Goal: Task Accomplishment & Management: Complete application form

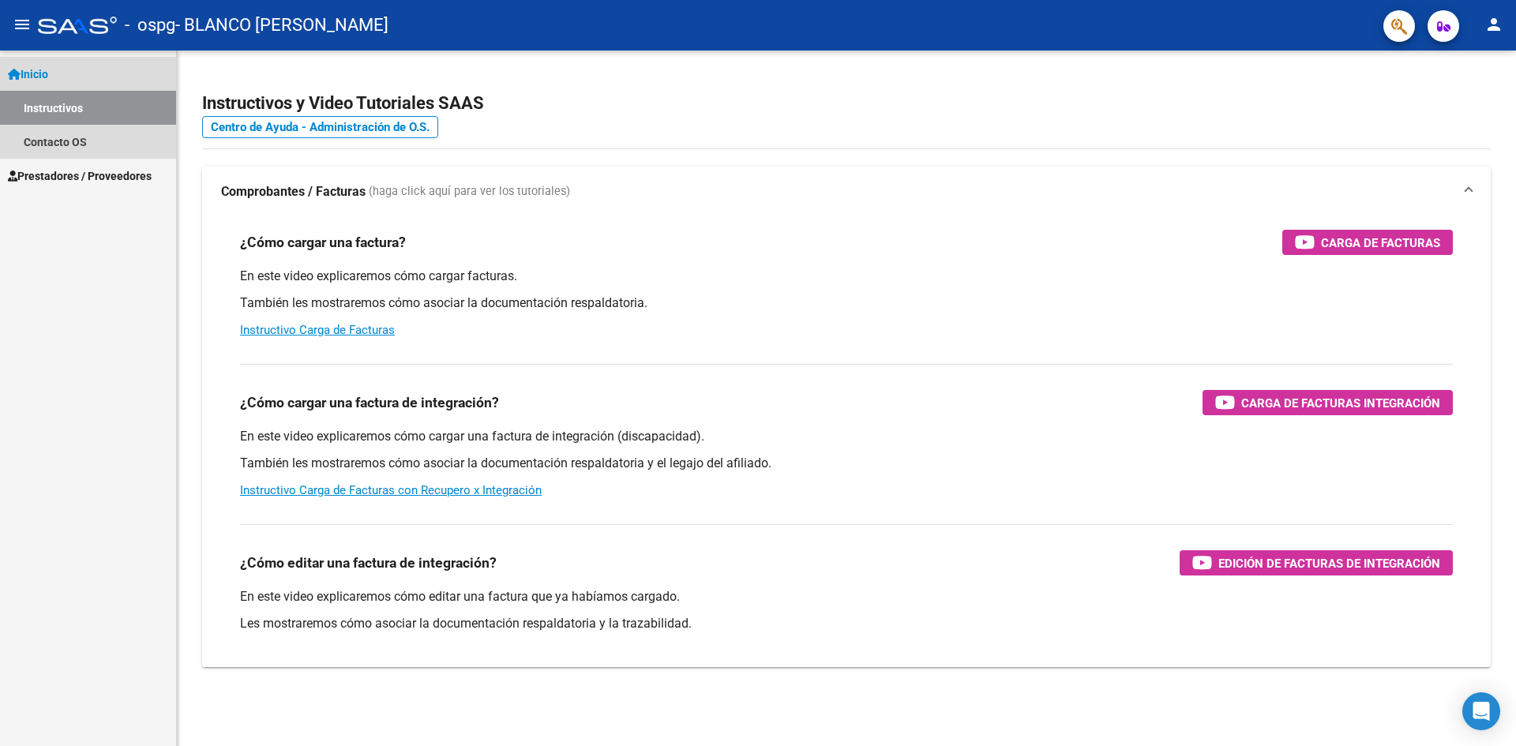
click at [47, 78] on span "Inicio" at bounding box center [28, 74] width 40 height 17
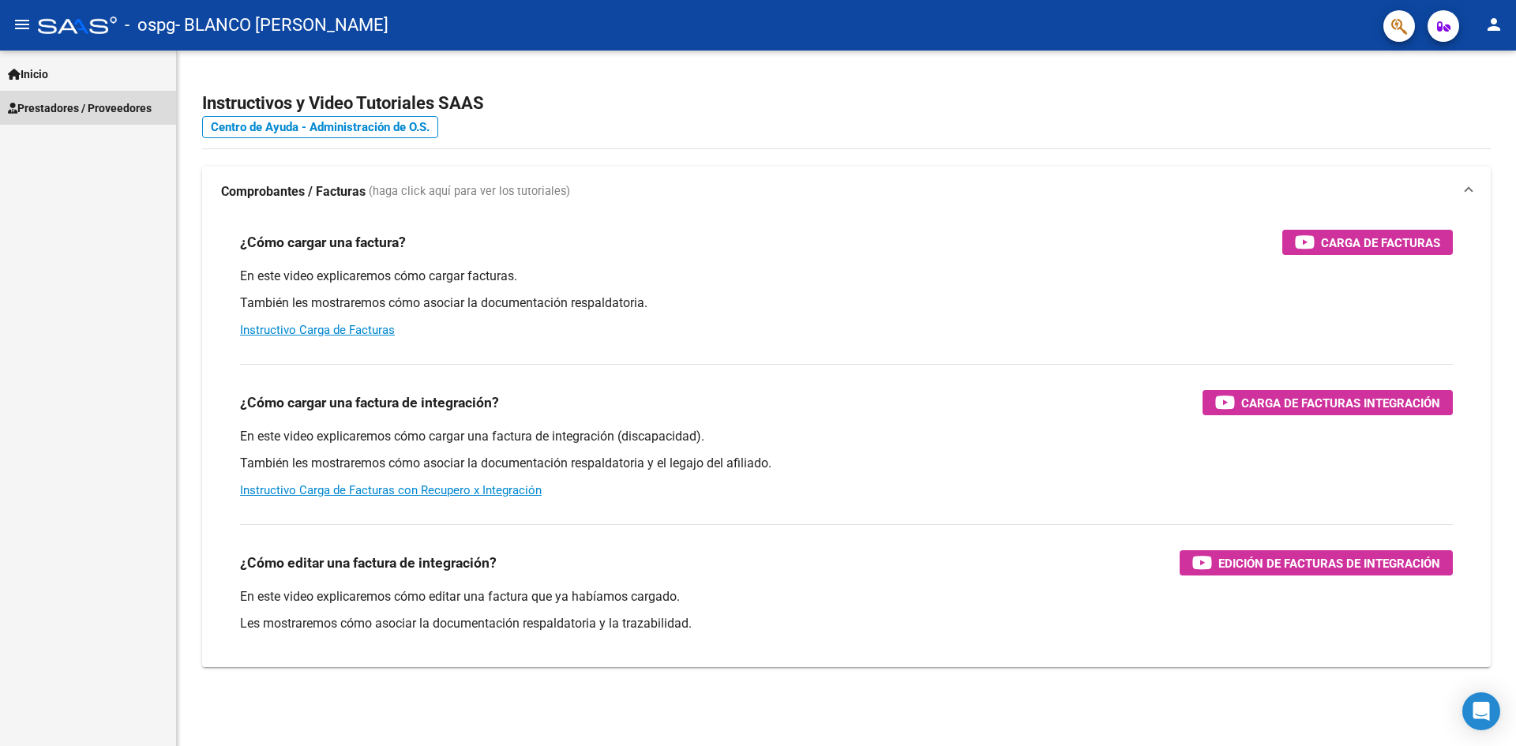
click at [72, 117] on link "Prestadores / Proveedores" at bounding box center [88, 108] width 176 height 34
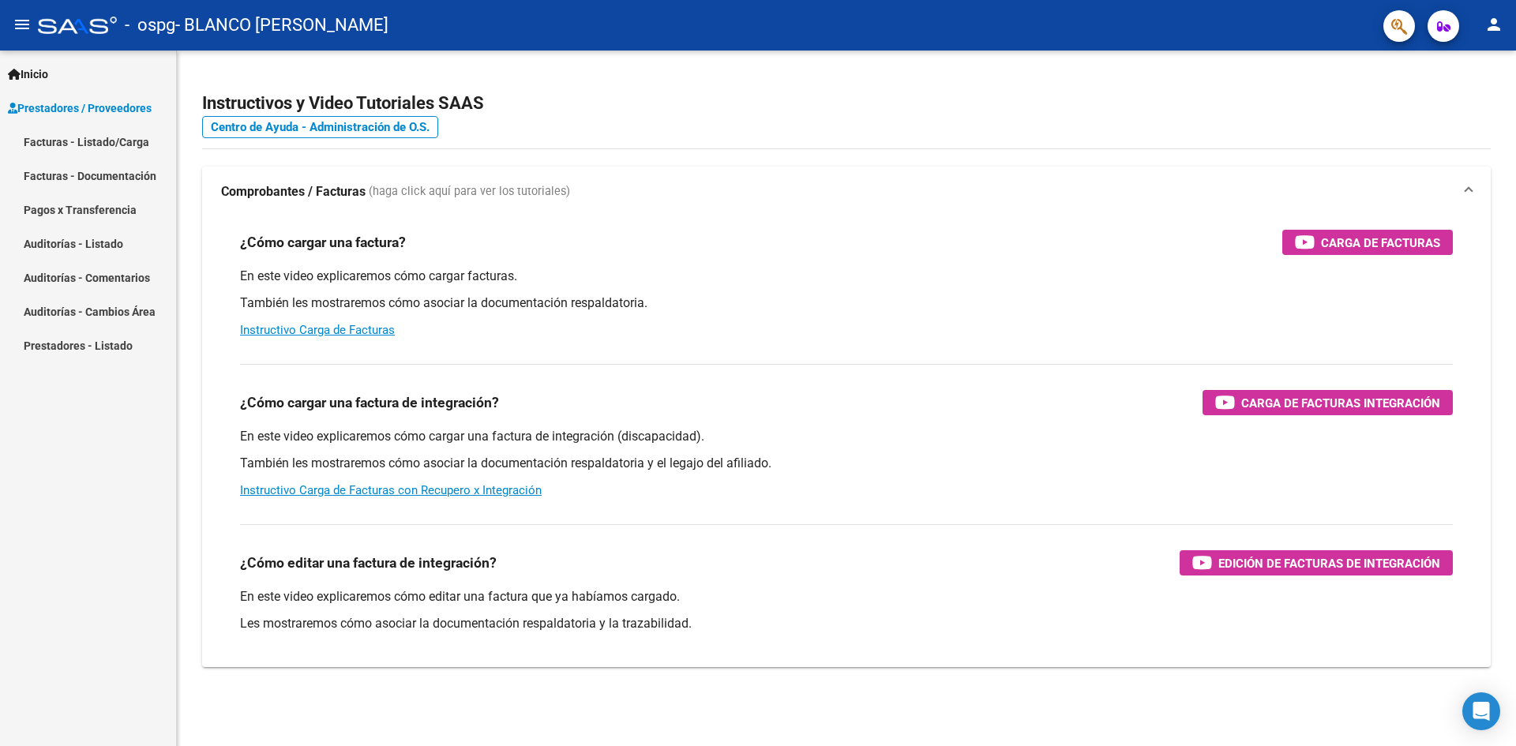
click at [92, 142] on link "Facturas - Listado/Carga" at bounding box center [88, 142] width 176 height 34
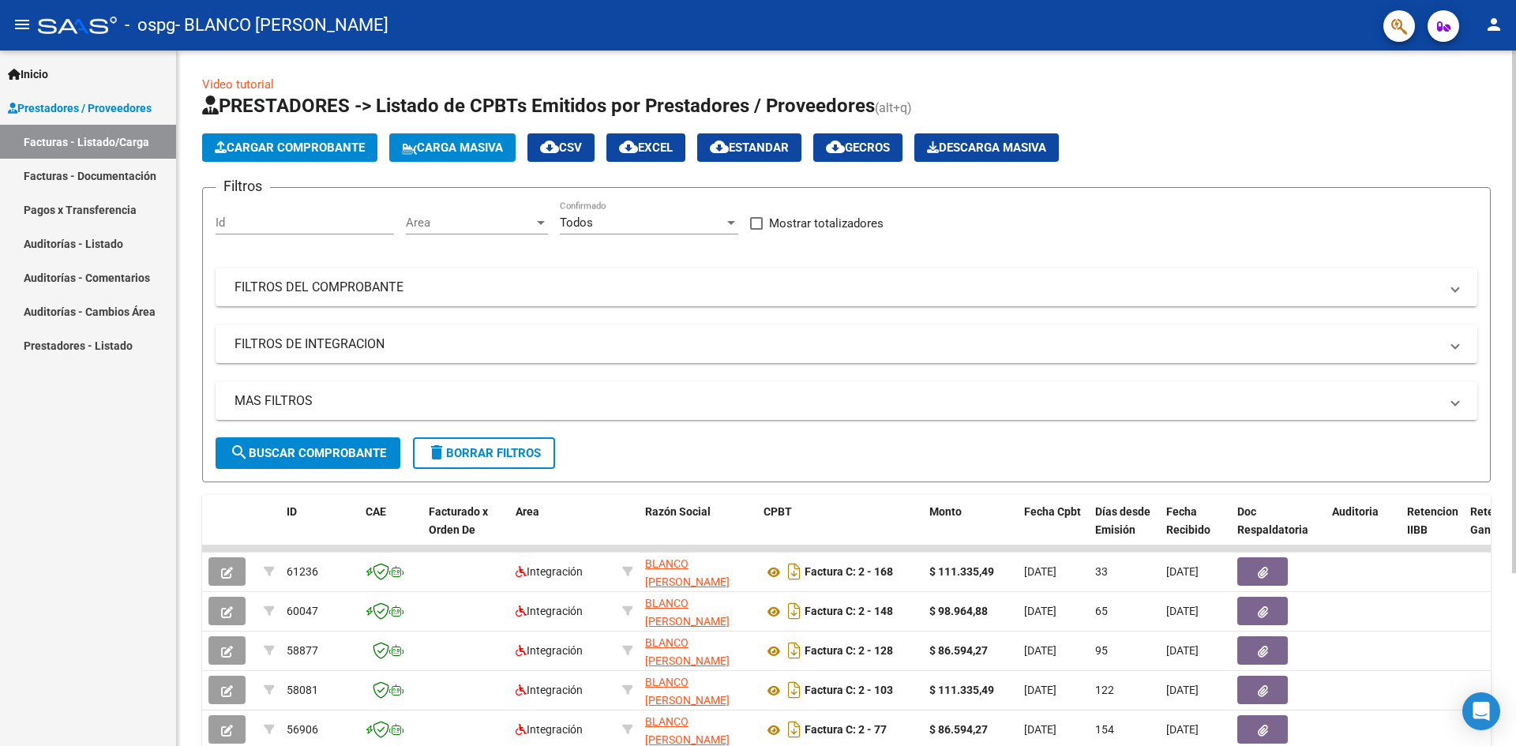
click at [295, 151] on span "Cargar Comprobante" at bounding box center [290, 148] width 150 height 14
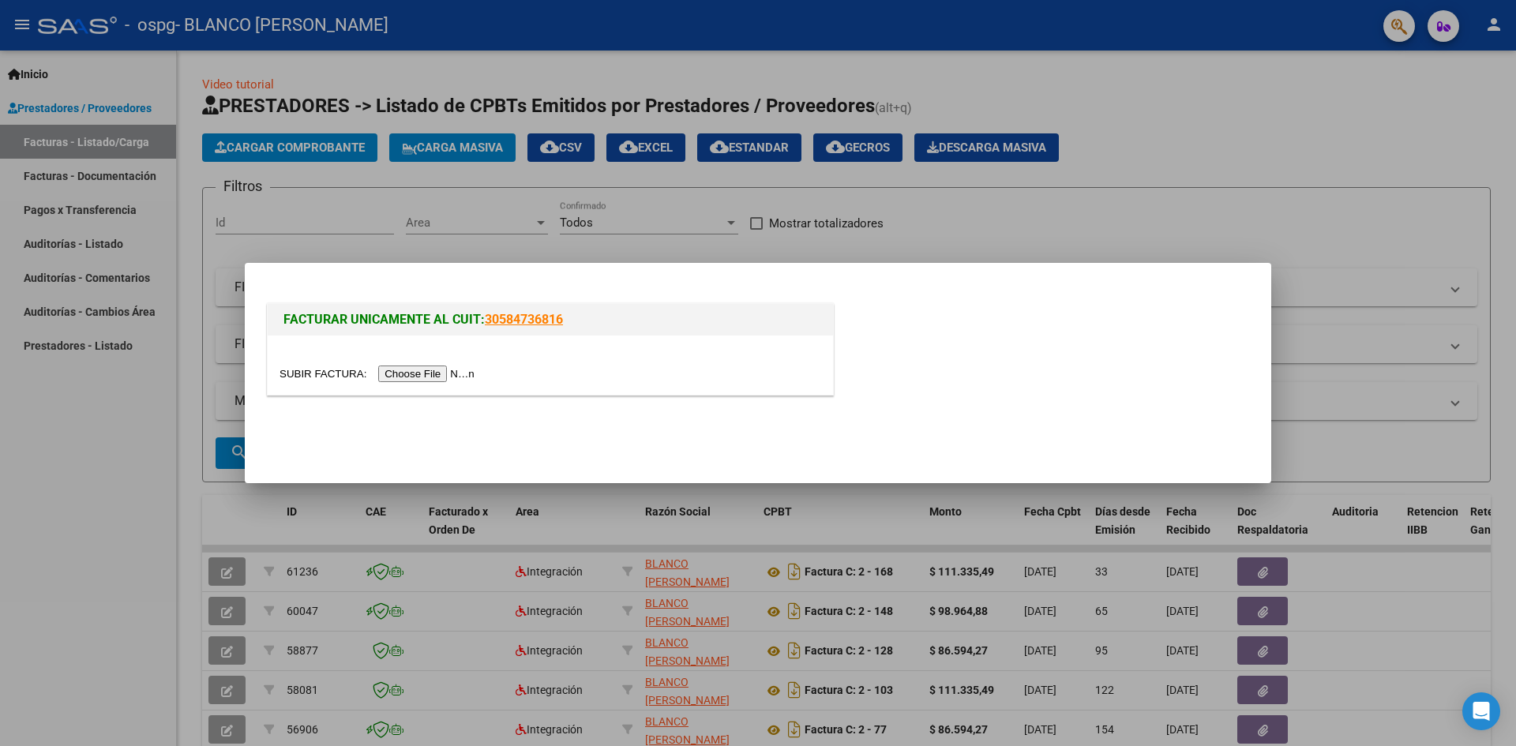
click at [426, 379] on input "file" at bounding box center [380, 374] width 200 height 17
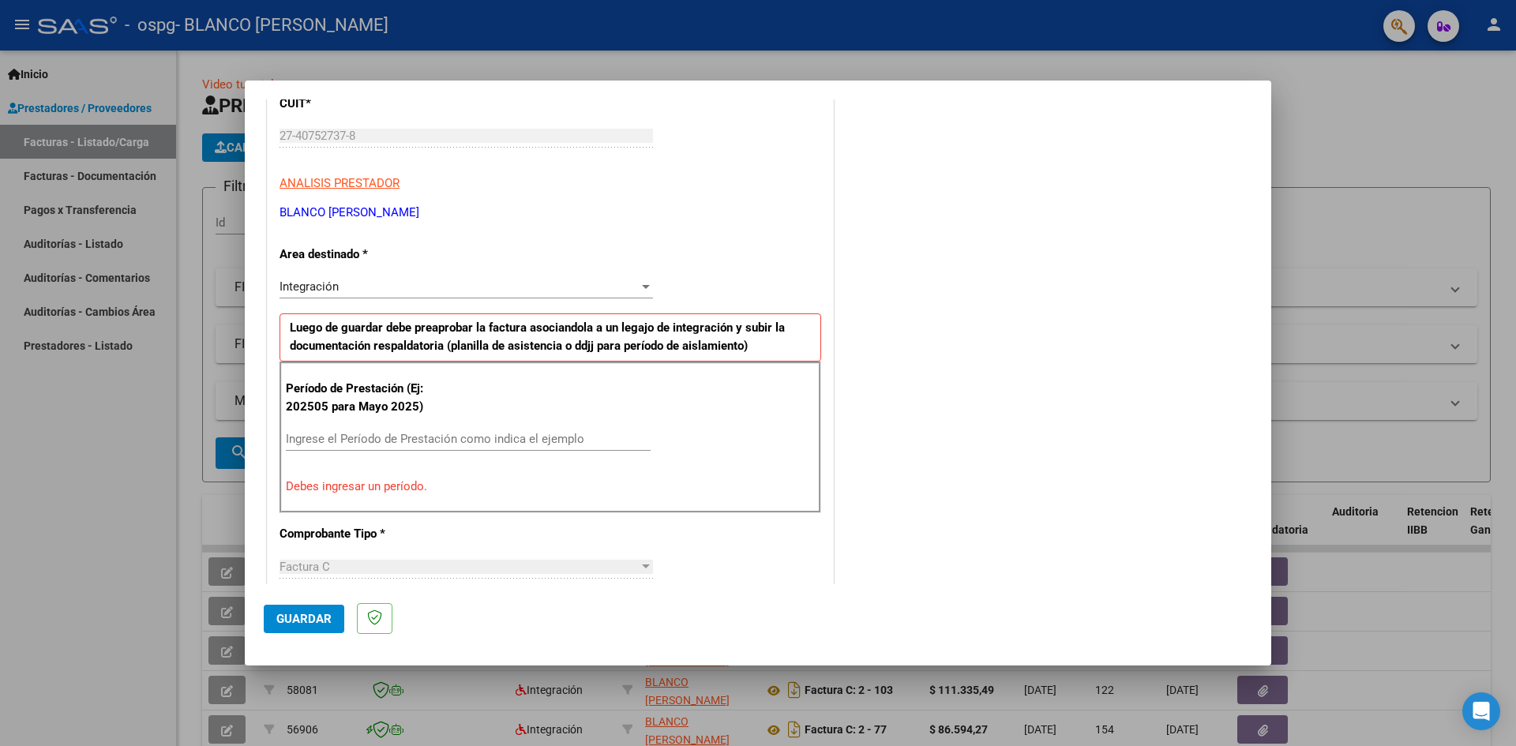
scroll to position [237, 0]
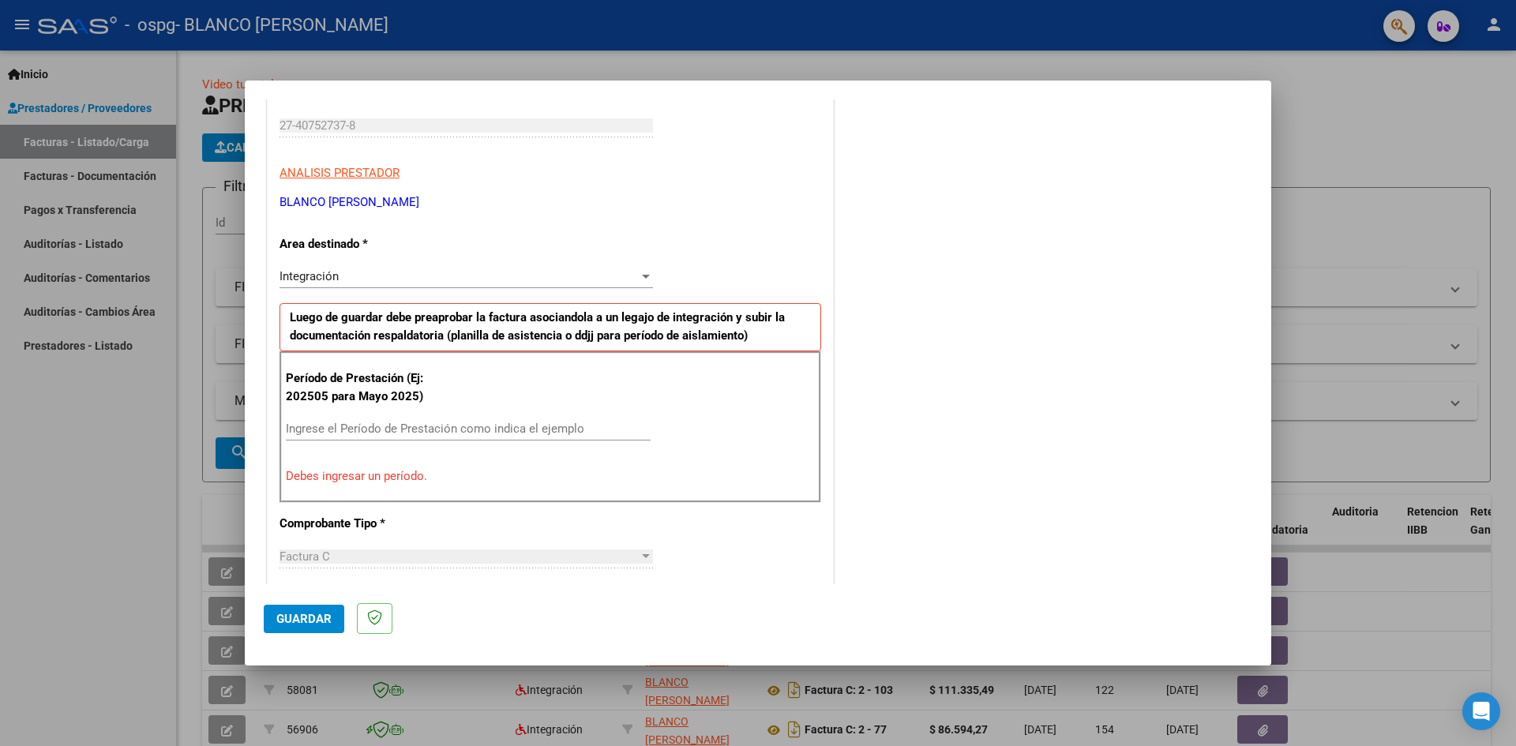
click at [546, 281] on div "Integración" at bounding box center [459, 276] width 359 height 14
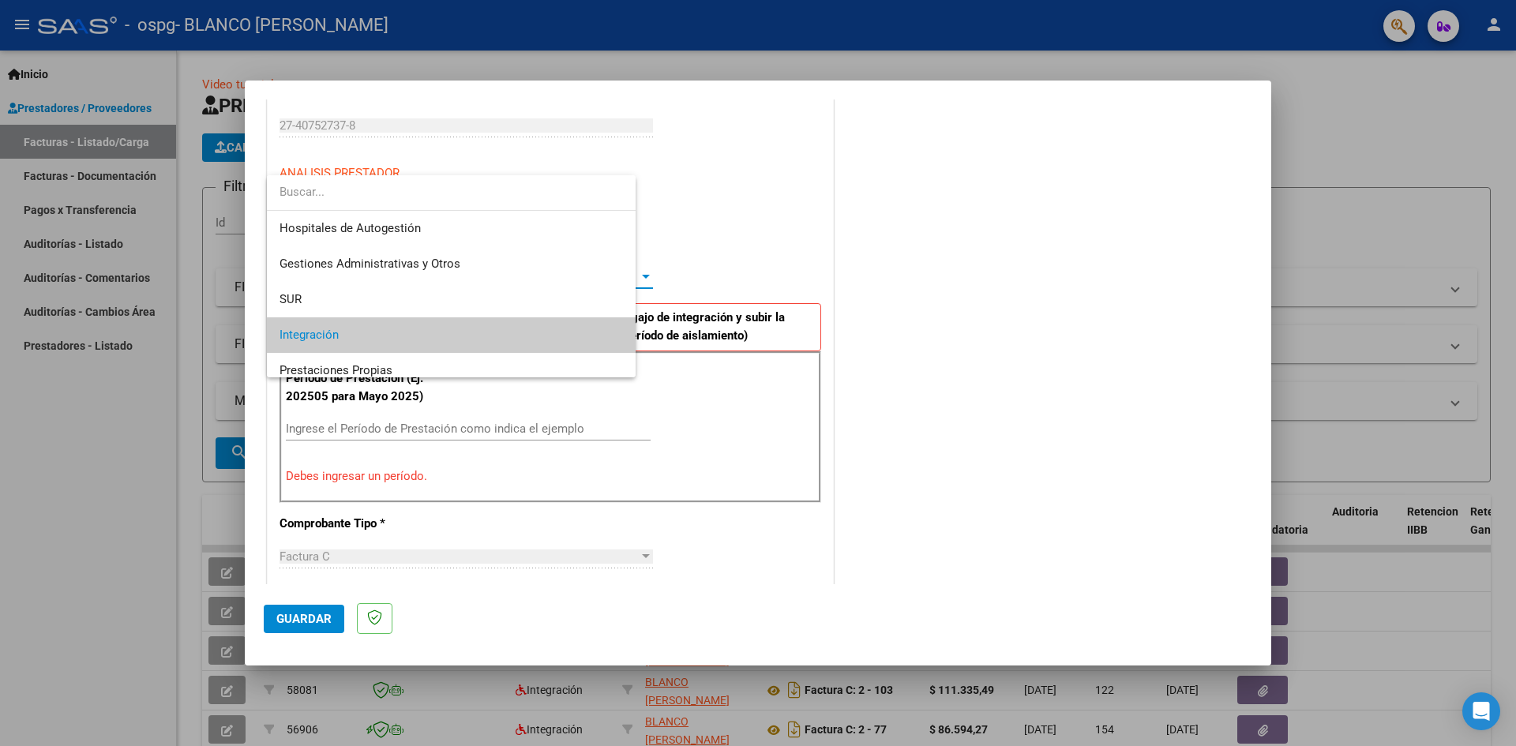
scroll to position [59, 0]
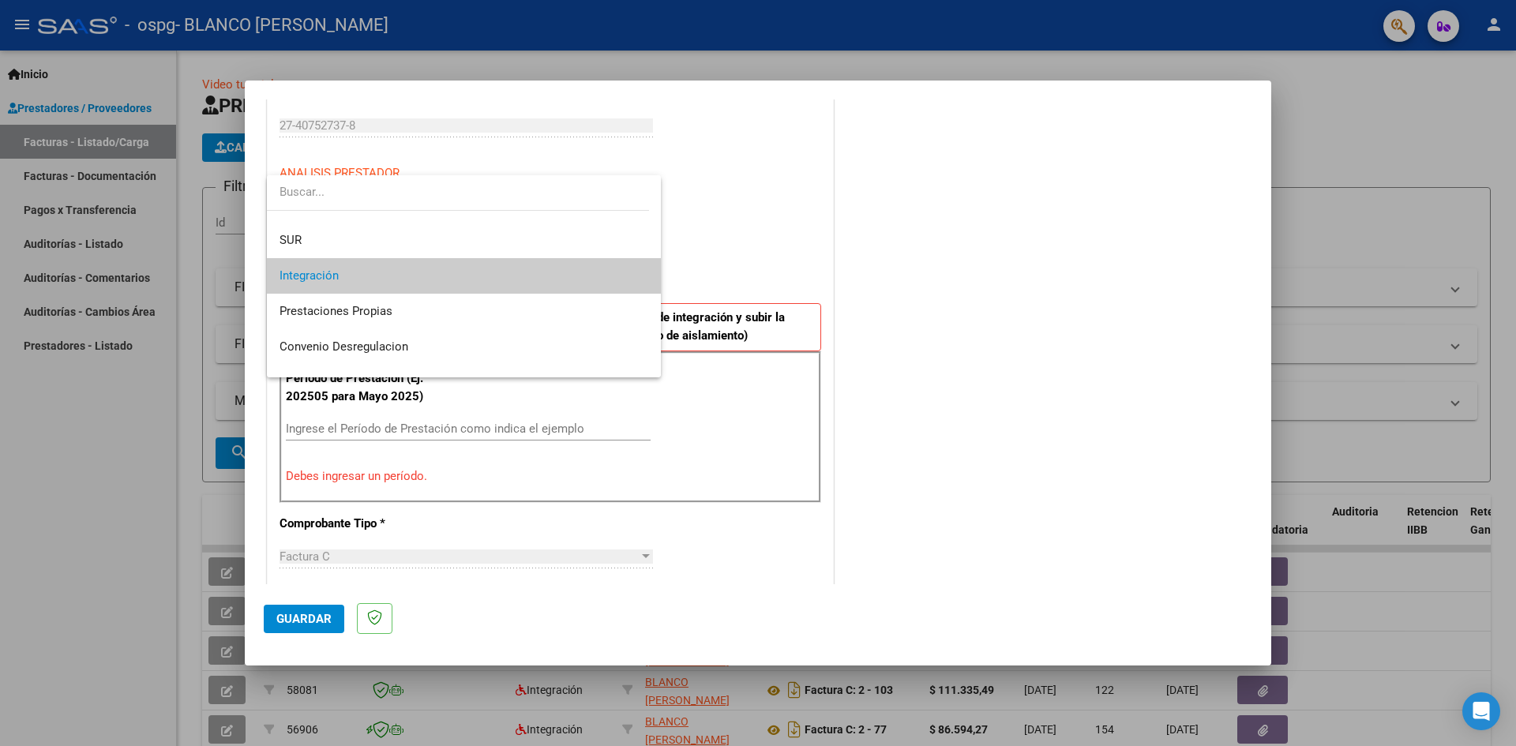
click at [546, 281] on span "Integración" at bounding box center [464, 276] width 369 height 36
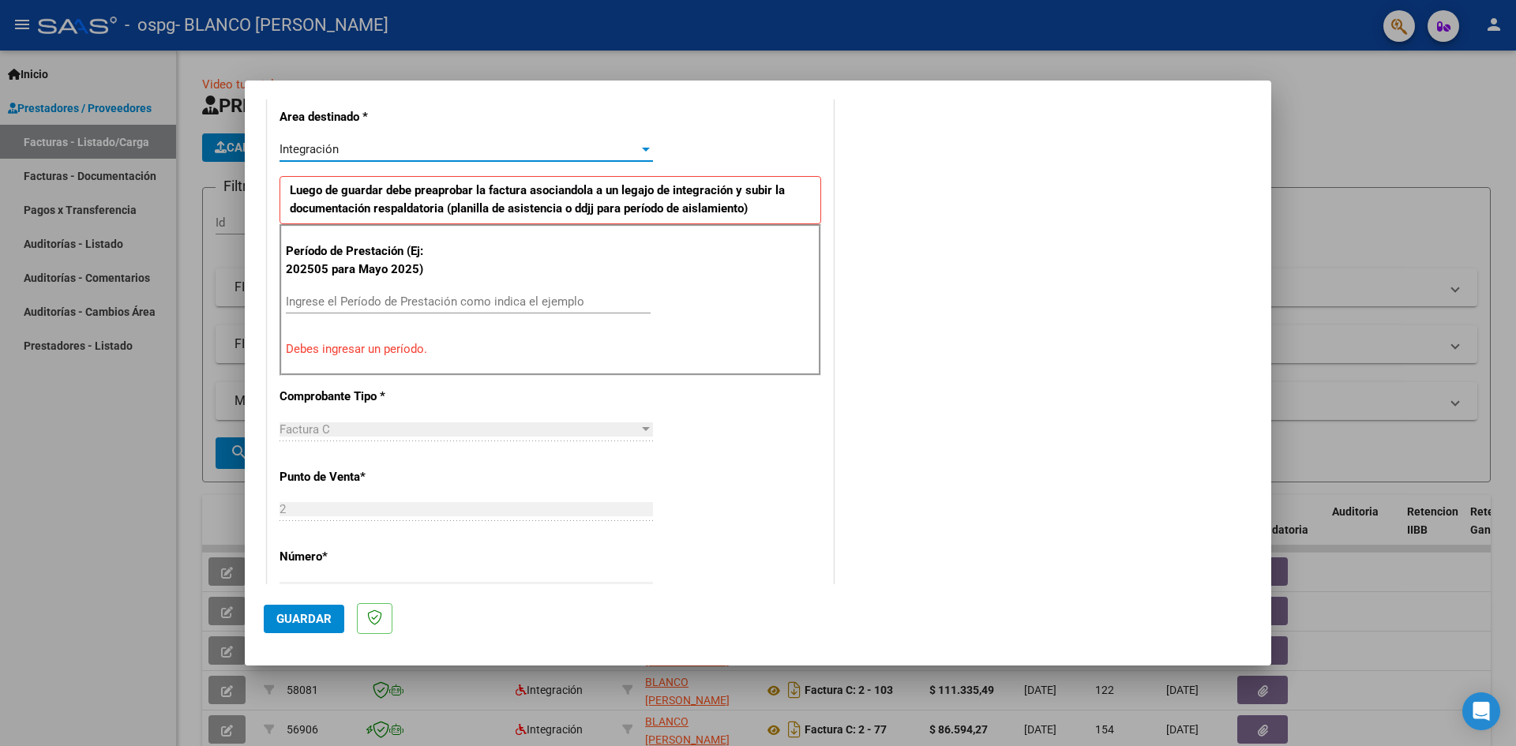
scroll to position [395, 0]
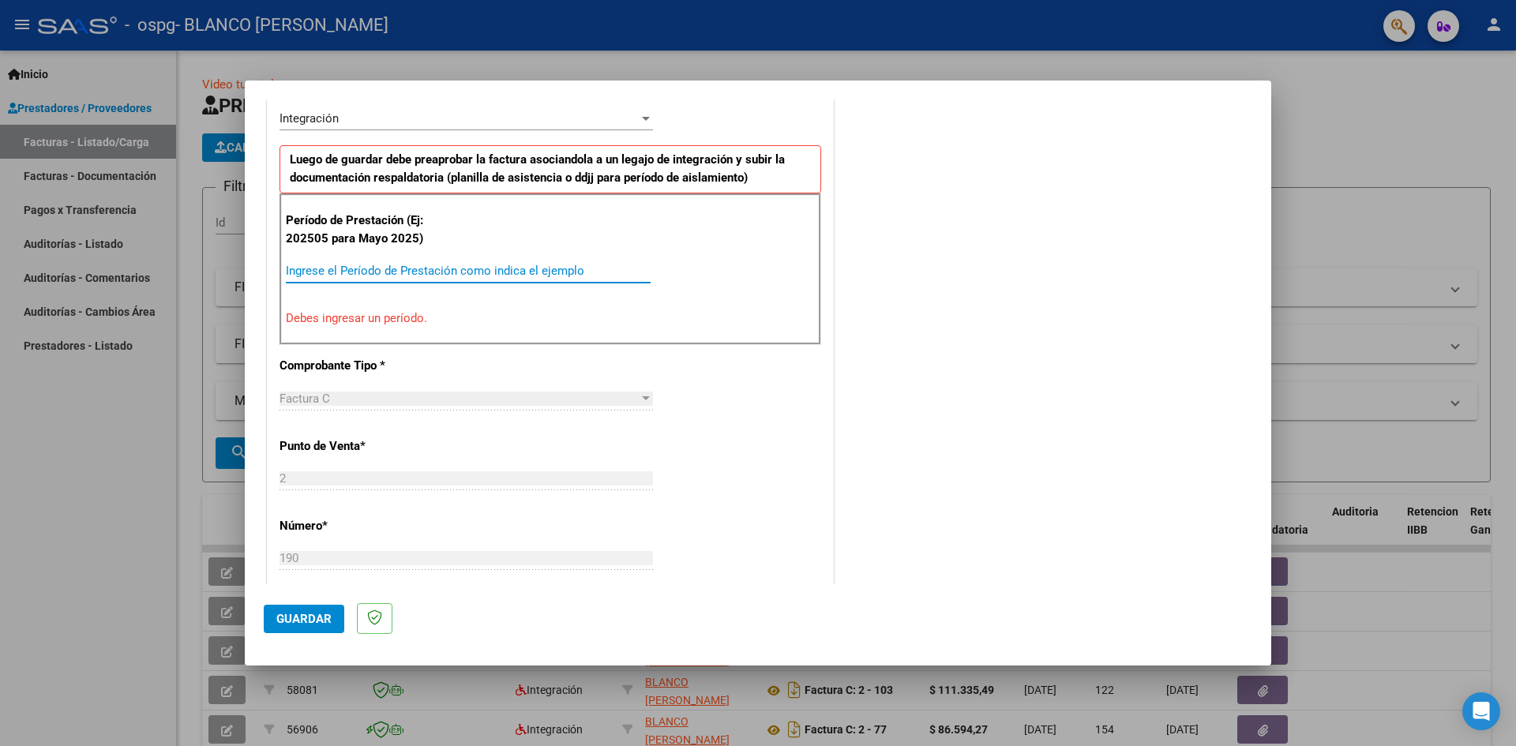
click at [397, 272] on input "Ingrese el Período de Prestación como indica el ejemplo" at bounding box center [468, 271] width 365 height 14
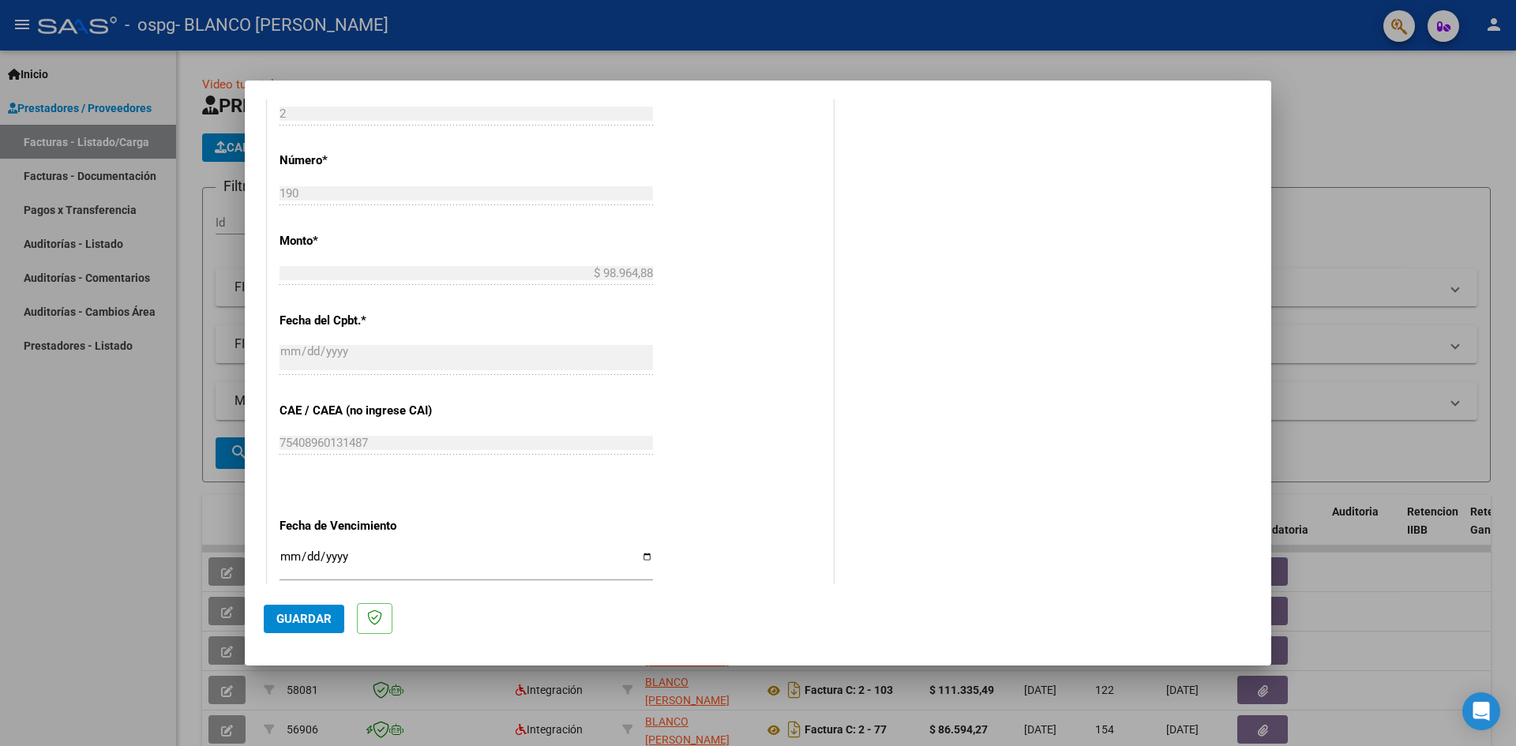
scroll to position [869, 0]
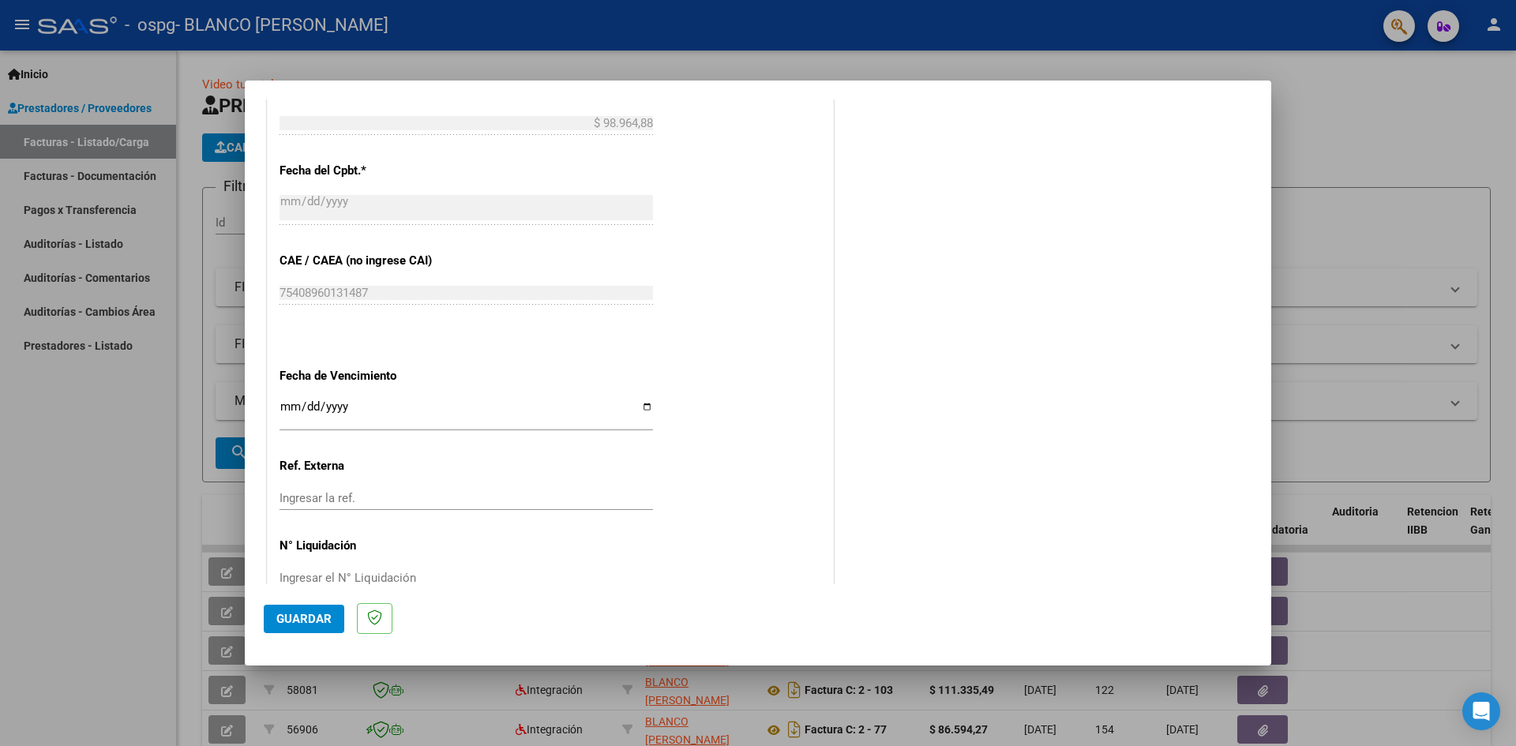
type input "202509"
click at [317, 618] on span "Guardar" at bounding box center [303, 619] width 55 height 14
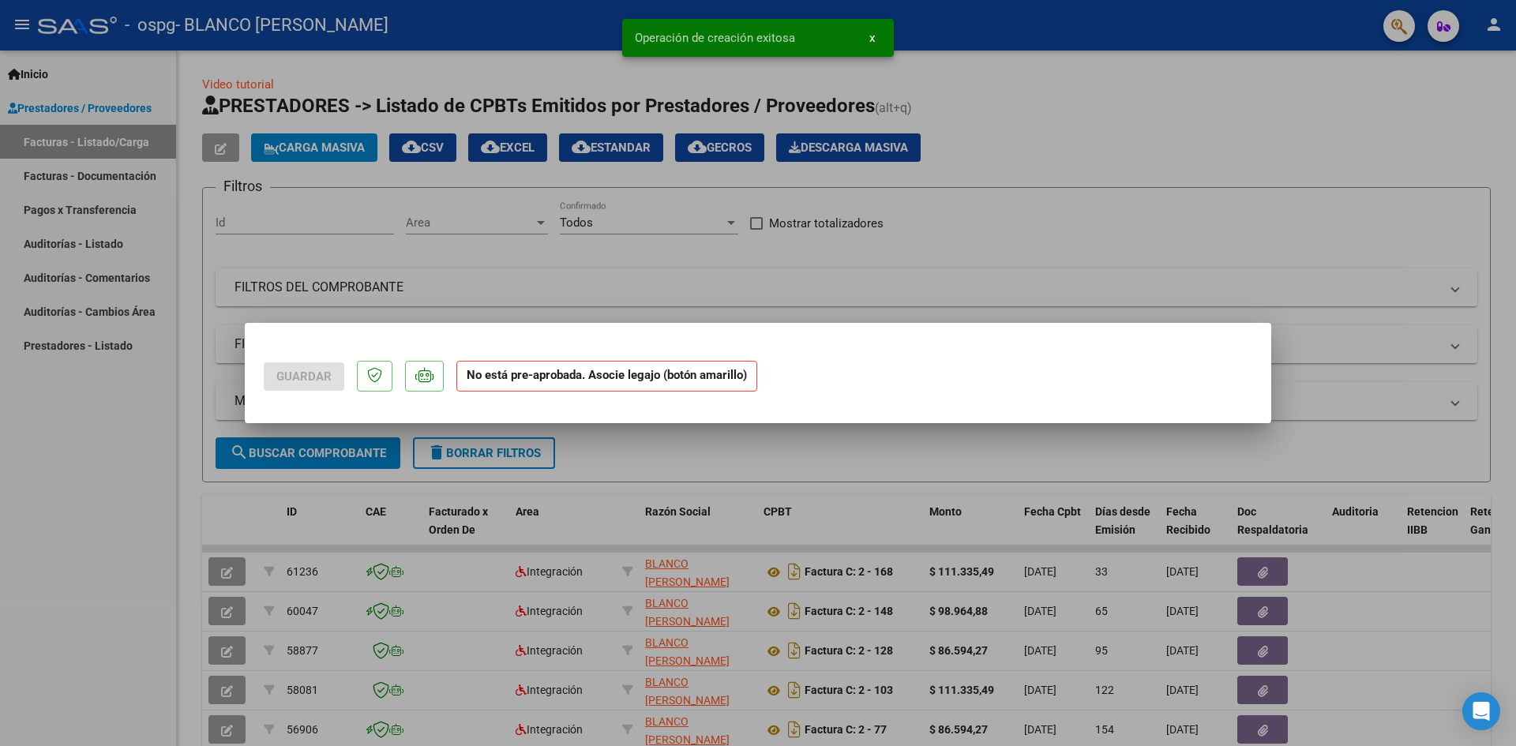
scroll to position [0, 0]
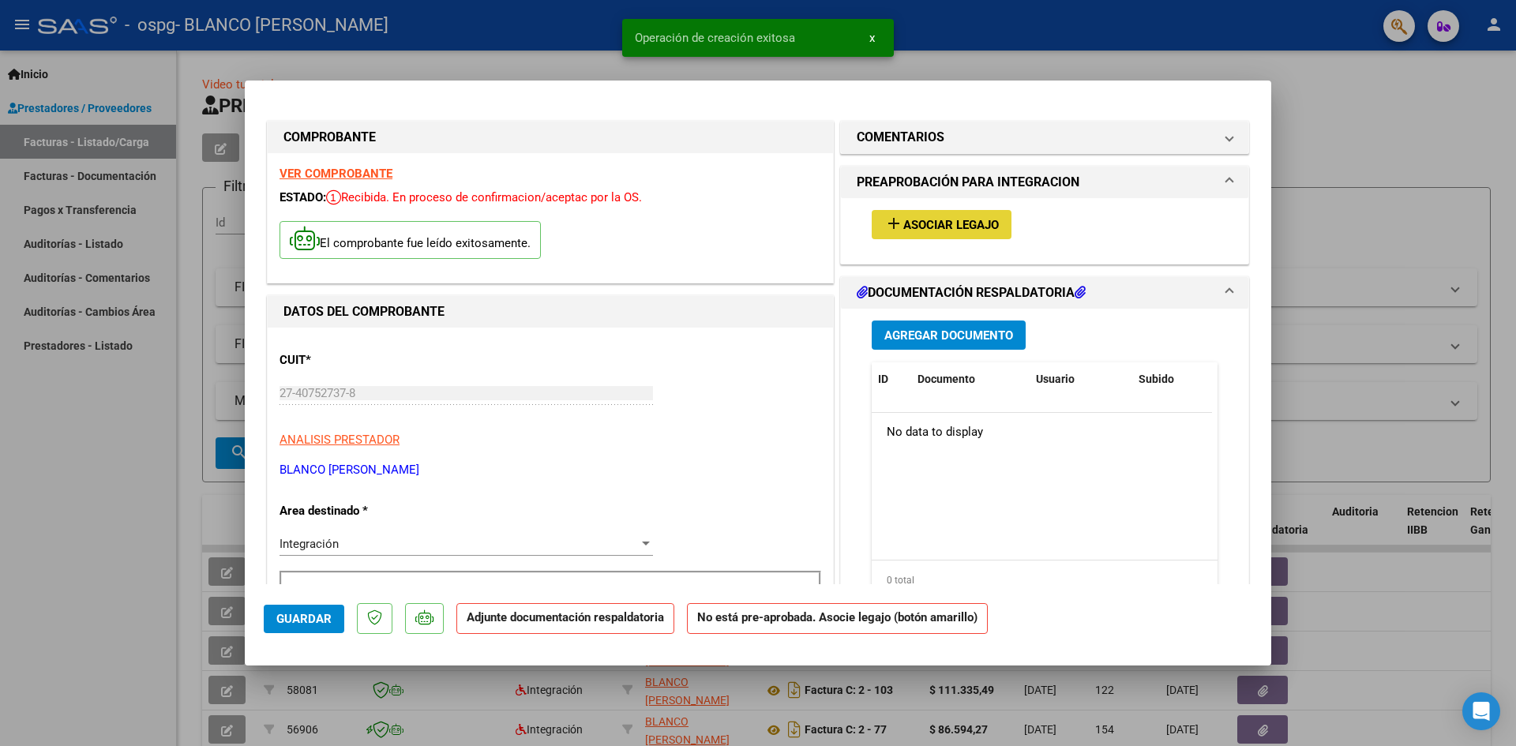
click at [990, 228] on span "Asociar Legajo" at bounding box center [951, 225] width 96 height 14
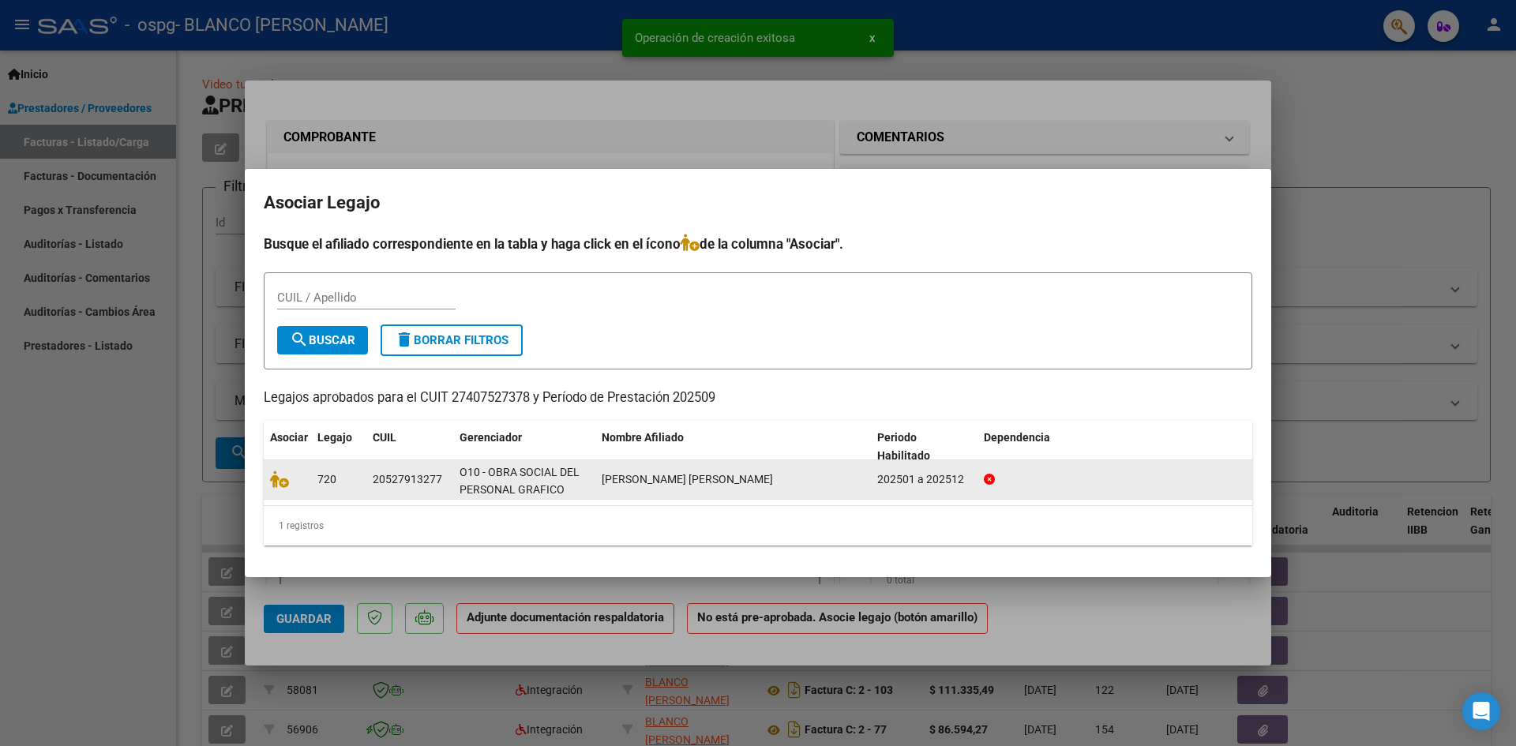
click at [407, 492] on datatable-body-cell "20527913277" at bounding box center [409, 479] width 87 height 39
click at [283, 482] on icon at bounding box center [279, 479] width 19 height 17
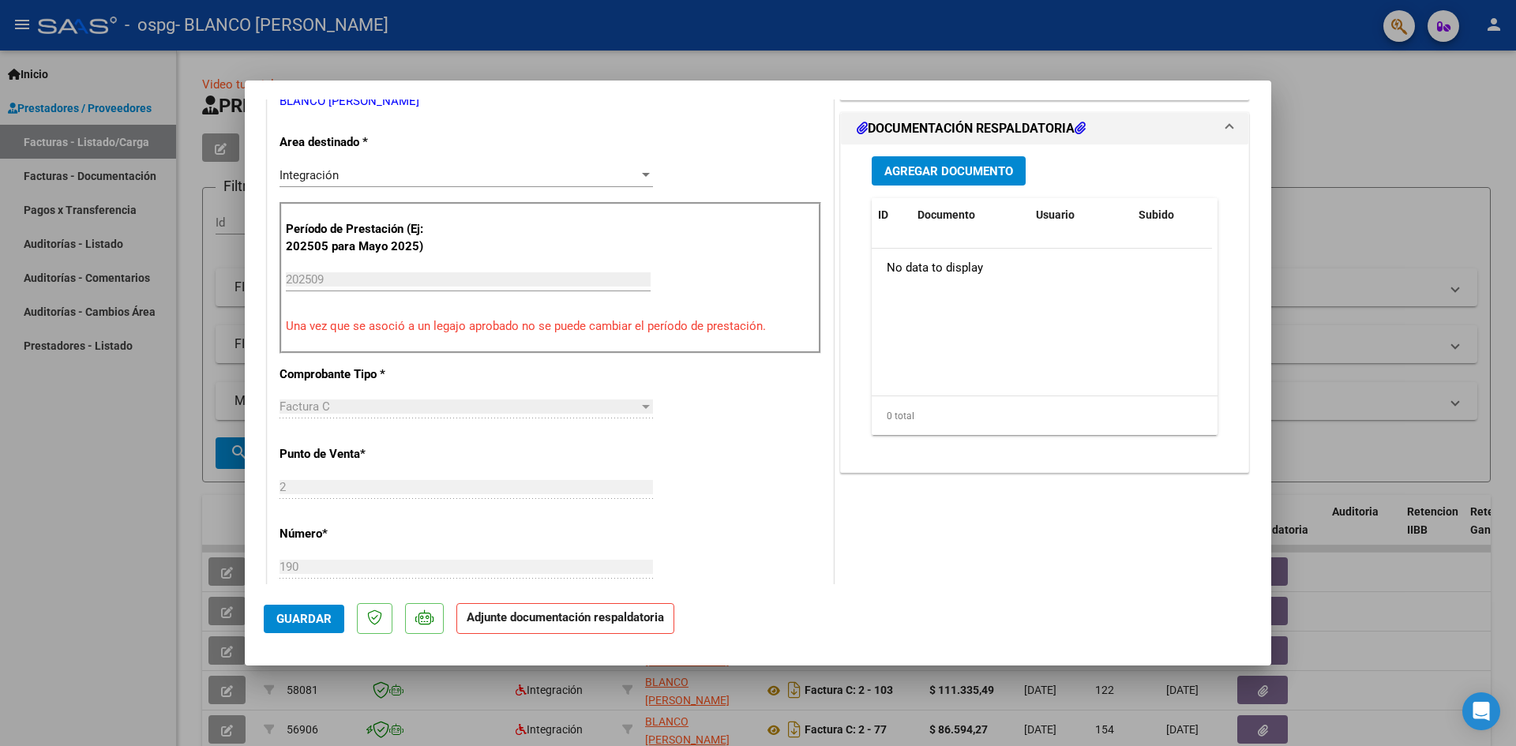
scroll to position [395, 0]
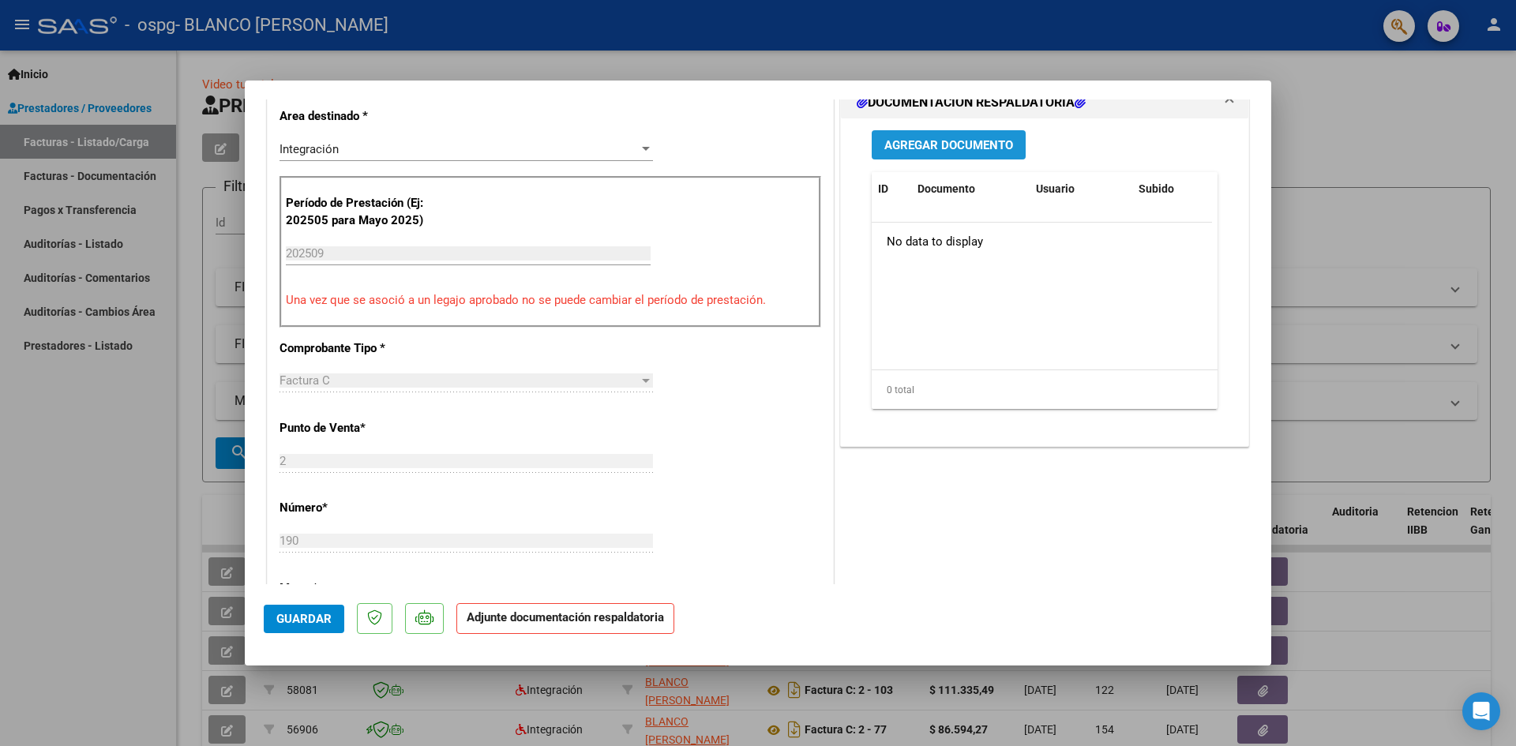
click at [943, 141] on span "Agregar Documento" at bounding box center [948, 145] width 129 height 14
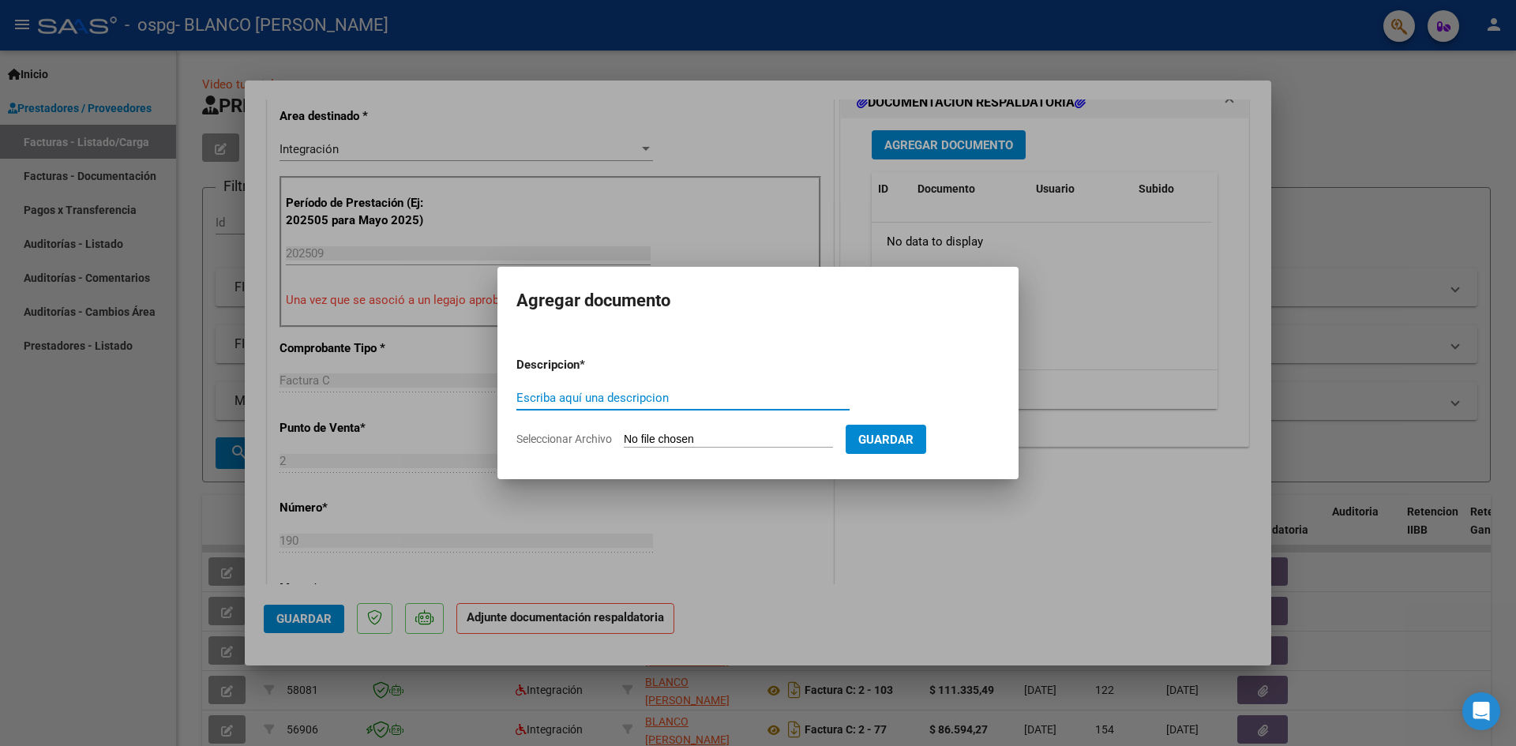
click at [725, 395] on input "Escriba aquí una descripcion" at bounding box center [682, 398] width 333 height 14
click at [722, 437] on input "Seleccionar Archivo" at bounding box center [728, 440] width 209 height 15
type input "C:\fakepath\ASISTENCIAS [DATE] - [PERSON_NAME] - [PERSON_NAME].pdf"
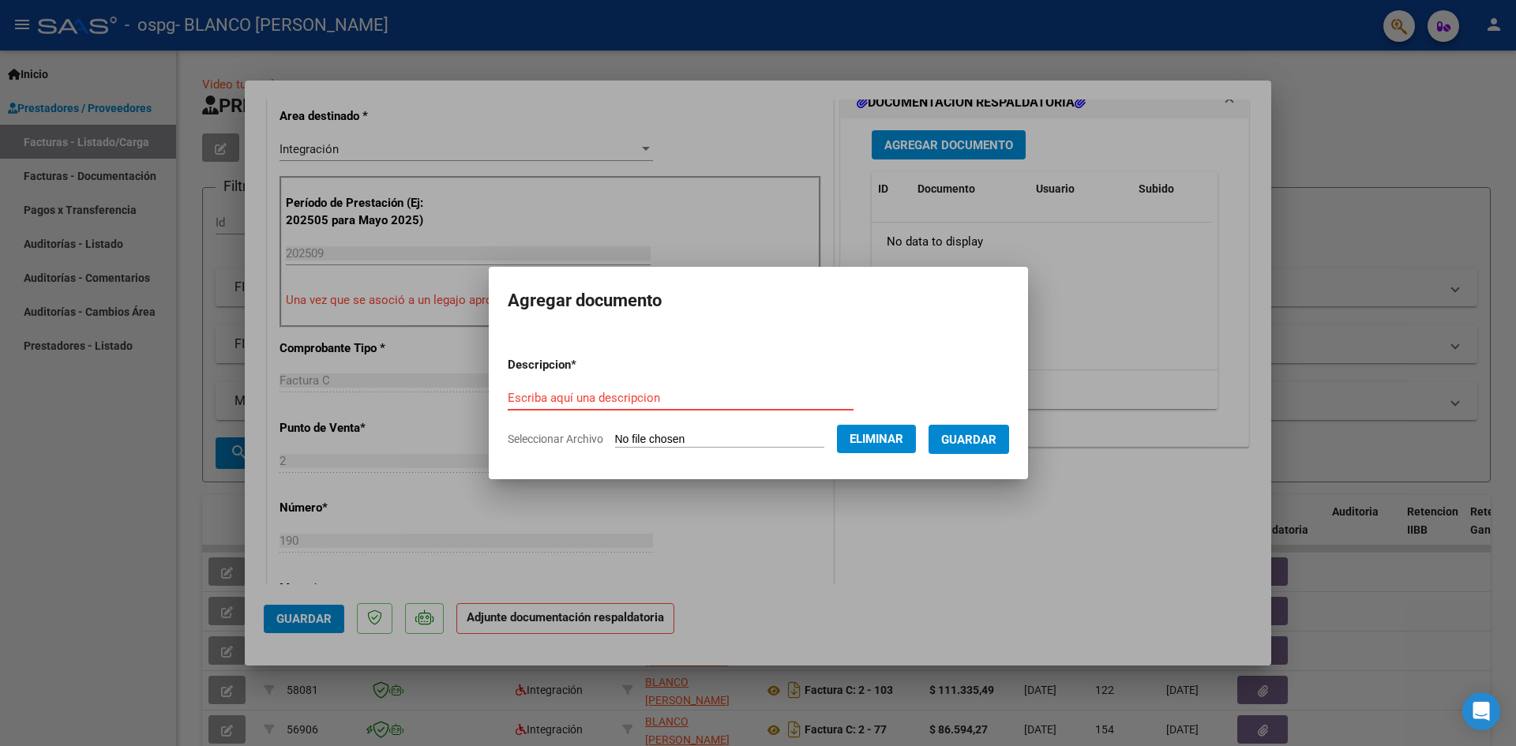
click at [613, 391] on input "Escriba aquí una descripcion" at bounding box center [681, 398] width 346 height 14
type input "p"
type input "PLANILLA DE ASISTENCIA"
click at [992, 436] on span "Guardar" at bounding box center [968, 440] width 55 height 14
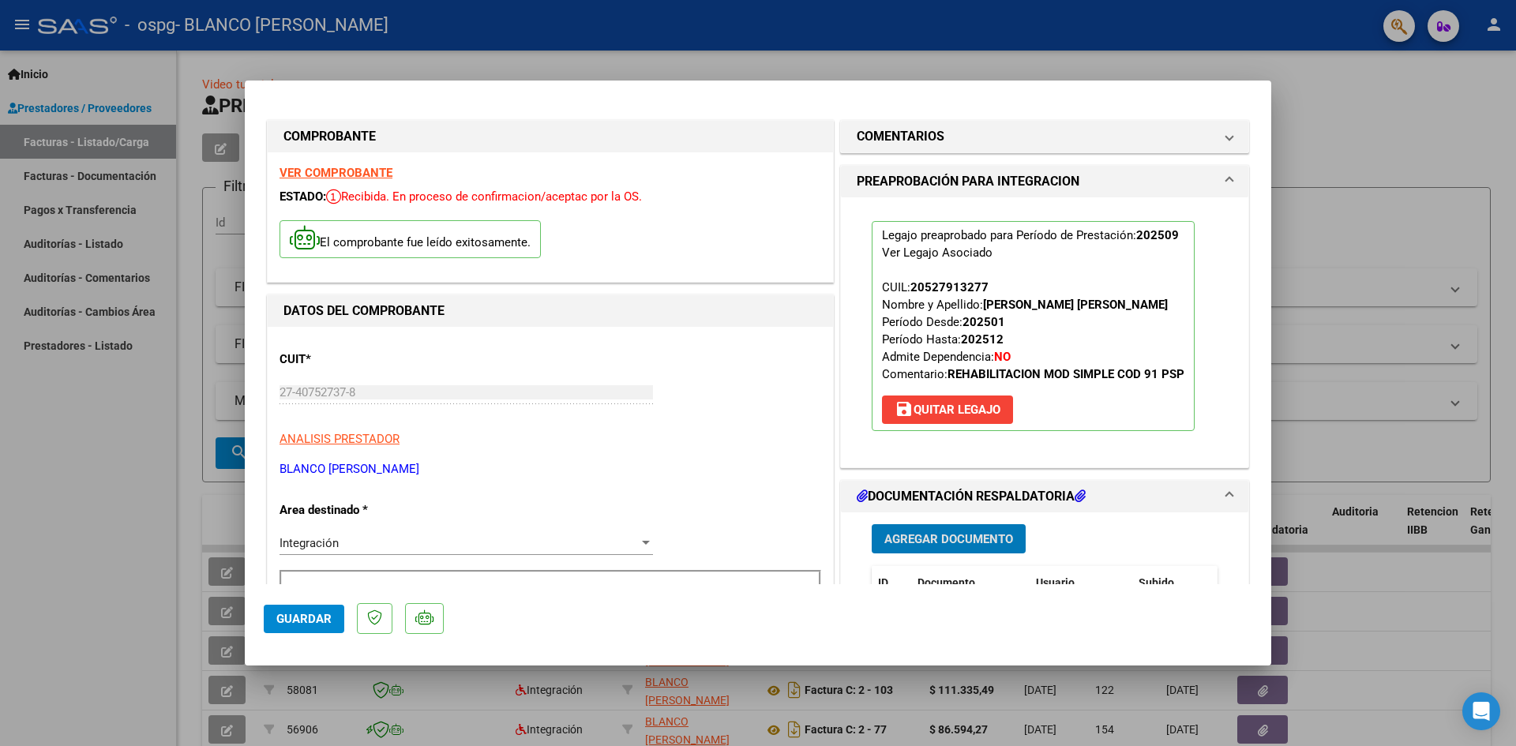
scroll to position [0, 0]
drag, startPoint x: 333, startPoint y: 628, endPoint x: 761, endPoint y: 538, distance: 437.5
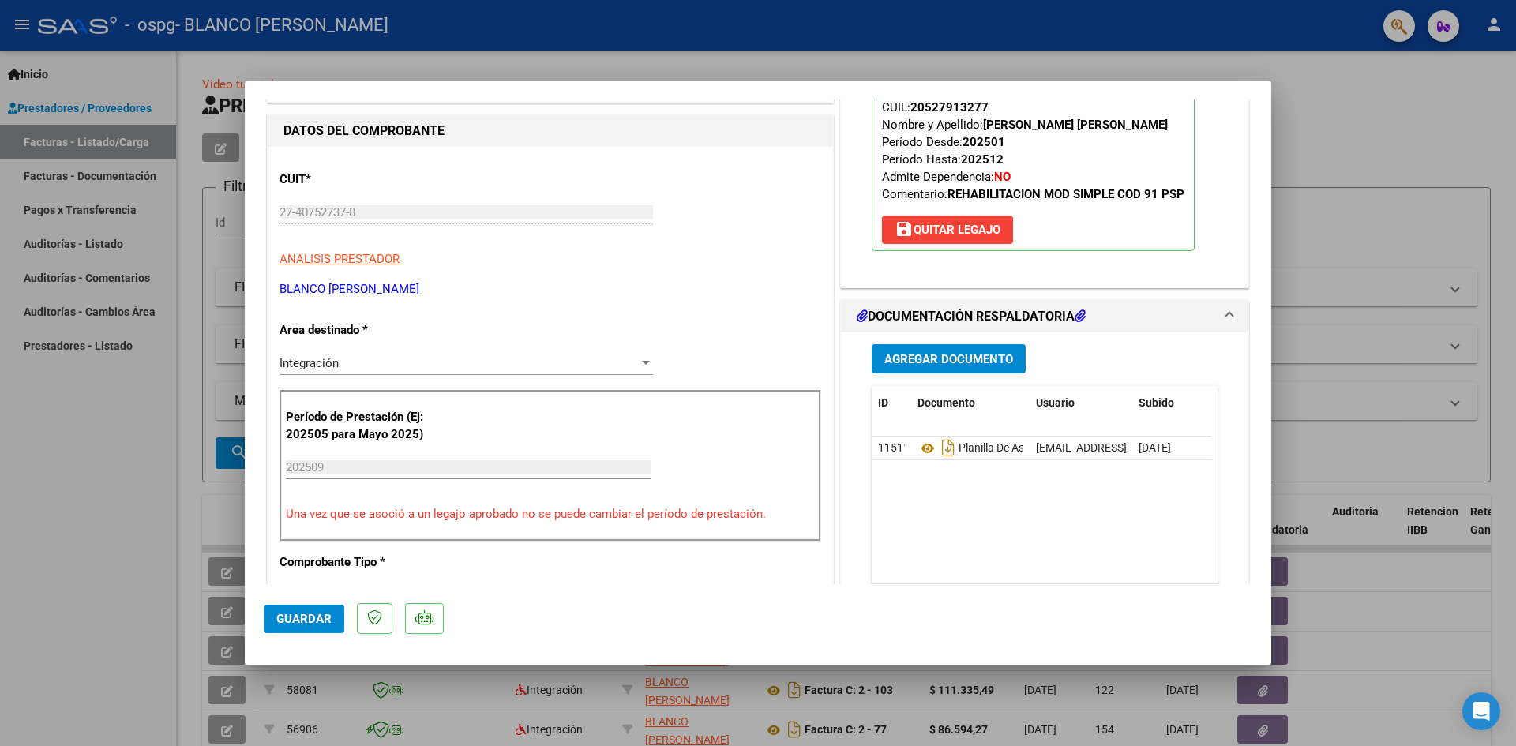
scroll to position [237, 0]
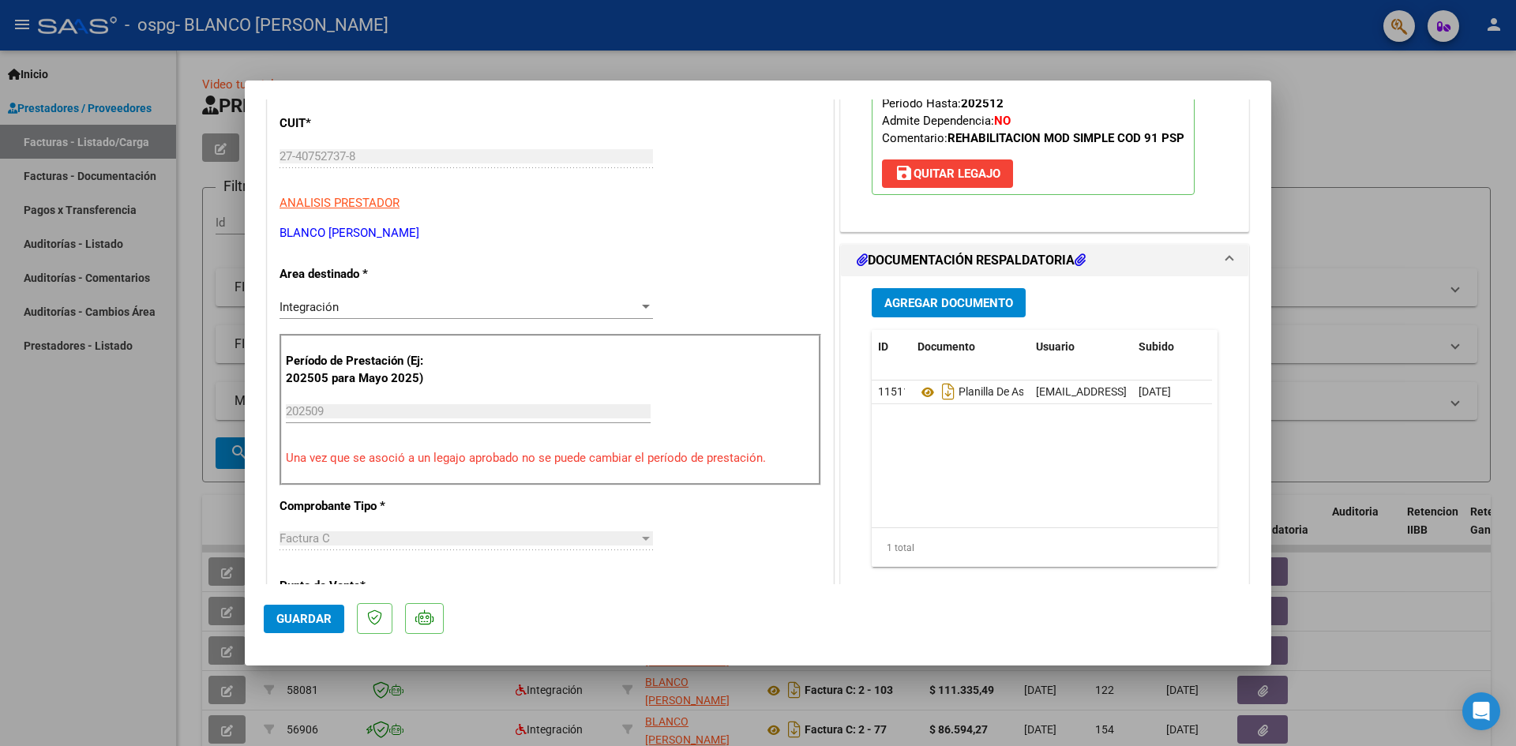
click at [324, 621] on span "Guardar" at bounding box center [303, 619] width 55 height 14
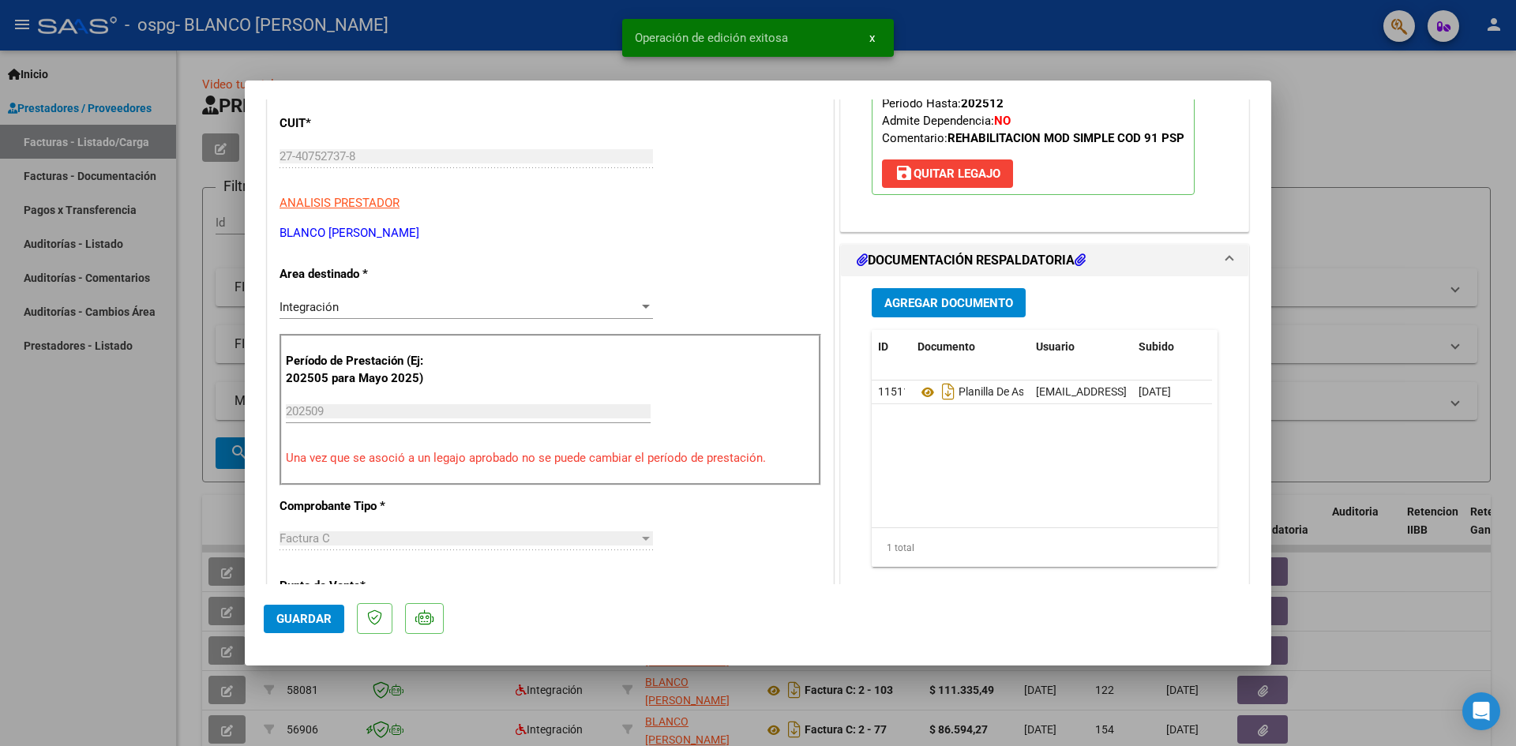
click at [1356, 179] on div at bounding box center [758, 373] width 1516 height 746
type input "$ 0,00"
